Goal: Navigation & Orientation: Find specific page/section

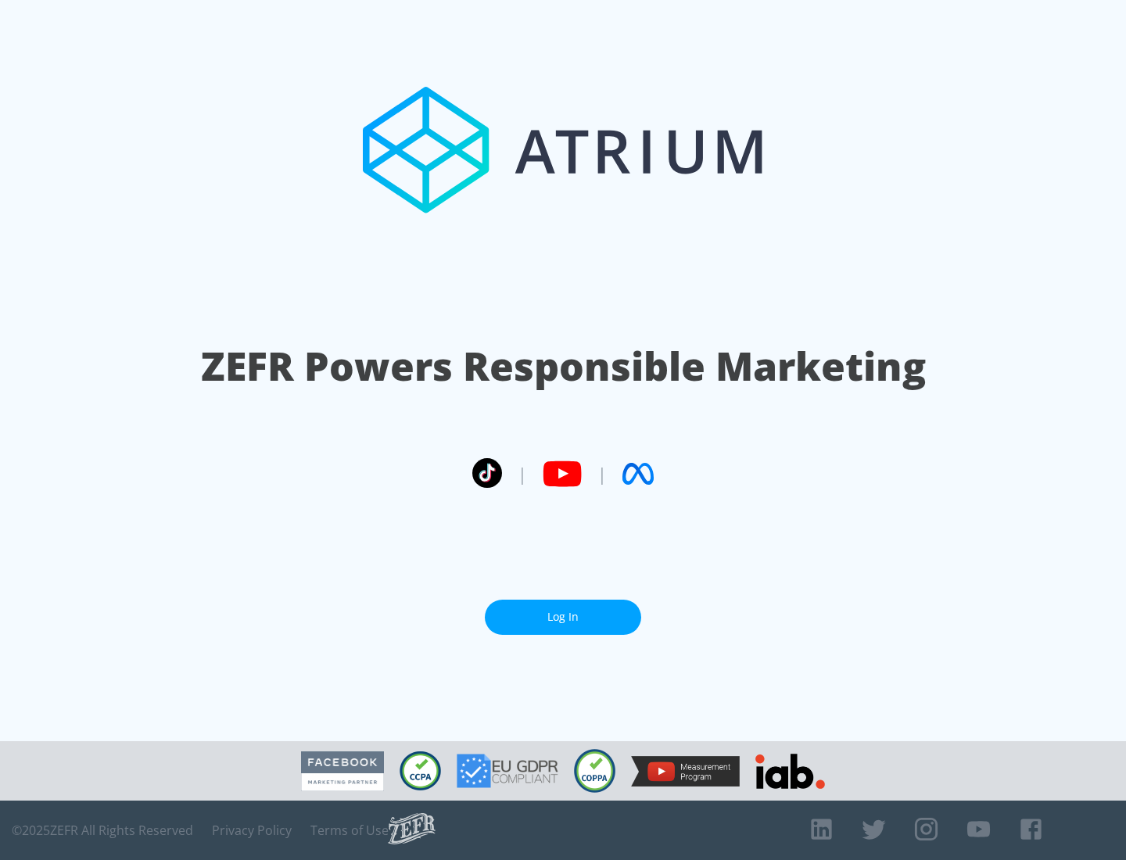
click at [563, 610] on link "Log In" at bounding box center [563, 617] width 156 height 35
